Goal: Transaction & Acquisition: Book appointment/travel/reservation

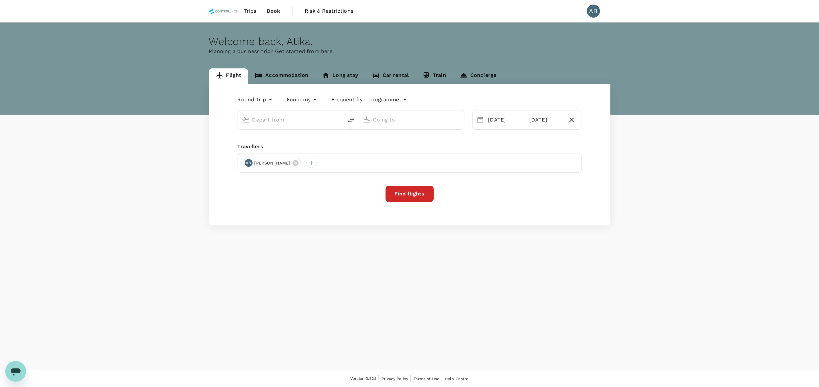
click at [273, 120] on input "text" at bounding box center [290, 120] width 77 height 10
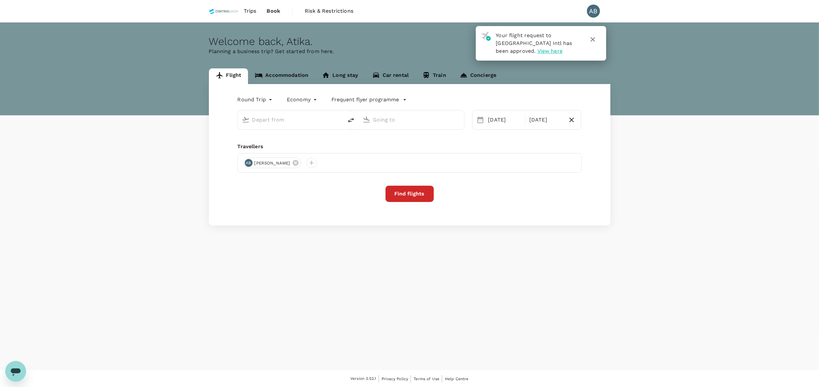
type input "Kuala Lumpur Intl ([GEOGRAPHIC_DATA])"
type input "Miri Intl (MYY)"
type input "Kuala Lumpur Intl ([GEOGRAPHIC_DATA])"
type input "Miri Intl (MYY)"
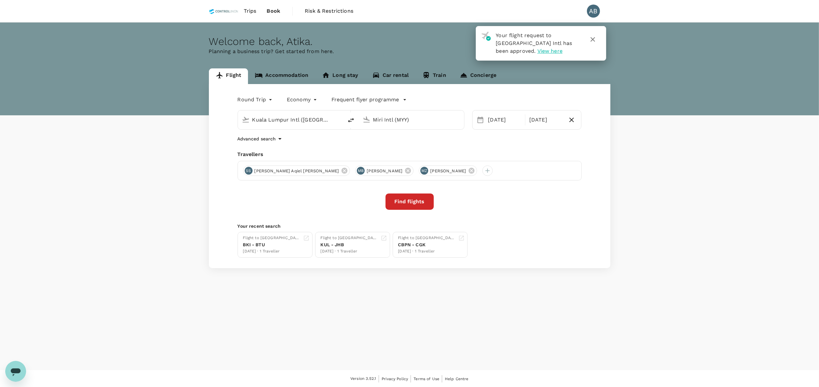
click at [334, 145] on div "Round Trip roundtrip Economy economy Frequent flyer programme [GEOGRAPHIC_DATA]…" at bounding box center [409, 176] width 401 height 184
click at [369, 143] on div "Advanced search" at bounding box center [410, 139] width 344 height 8
click at [366, 144] on div "Round Trip roundtrip Economy economy Frequent flyer programme [GEOGRAPHIC_DATA]…" at bounding box center [409, 176] width 401 height 184
click at [362, 151] on div "Travellers" at bounding box center [410, 155] width 344 height 8
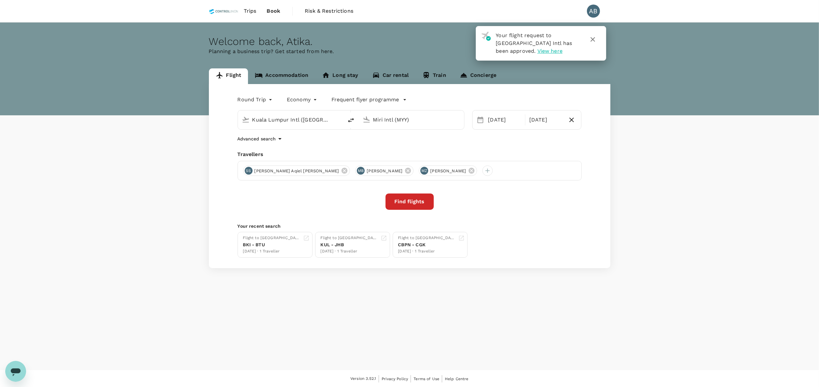
click at [362, 151] on div "Travellers" at bounding box center [410, 155] width 344 height 8
click at [416, 121] on input "Miri Intl (MYY)" at bounding box center [411, 120] width 77 height 10
click at [429, 148] on div "Round Trip roundtrip Economy economy Frequent flyer programme [GEOGRAPHIC_DATA]…" at bounding box center [409, 176] width 401 height 184
click at [406, 120] on input "Miri Intl (MYY)" at bounding box center [411, 120] width 77 height 10
drag, startPoint x: 348, startPoint y: 148, endPoint x: 338, endPoint y: 152, distance: 10.7
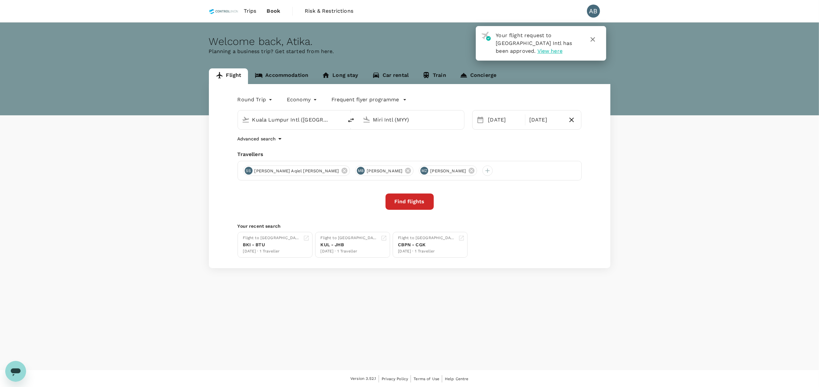
click at [348, 148] on div "Round Trip roundtrip Economy economy Frequent flyer programme [GEOGRAPHIC_DATA]…" at bounding box center [409, 176] width 401 height 184
click at [457, 148] on div "Round Trip roundtrip Economy economy Frequent flyer programme [GEOGRAPHIC_DATA]…" at bounding box center [409, 176] width 401 height 184
click at [472, 154] on div "Travellers" at bounding box center [410, 155] width 344 height 8
click at [511, 142] on div "Advanced search" at bounding box center [410, 139] width 344 height 8
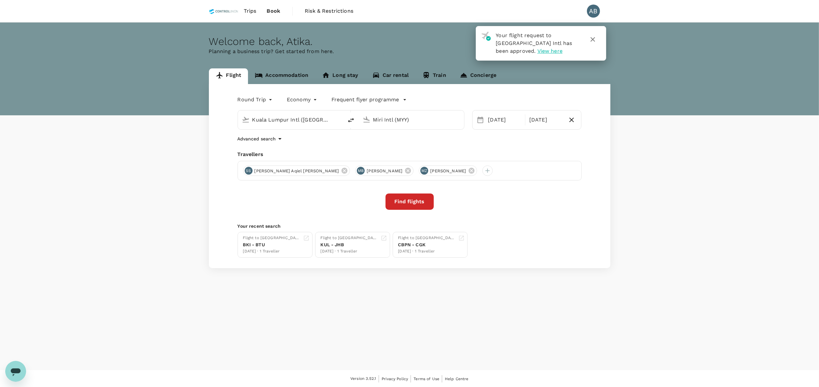
click at [511, 142] on div "Advanced search" at bounding box center [410, 139] width 344 height 8
click at [520, 146] on div "Round Trip roundtrip Economy economy Frequent flyer programme [GEOGRAPHIC_DATA]…" at bounding box center [409, 176] width 401 height 184
